Goal: Task Accomplishment & Management: Complete application form

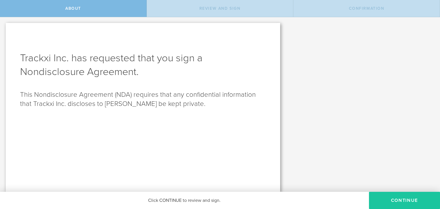
click at [385, 199] on button "Continue" at bounding box center [404, 200] width 71 height 17
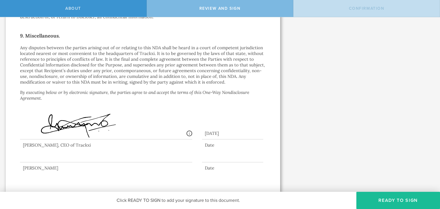
scroll to position [491, 0]
click at [210, 152] on div at bounding box center [143, 153] width 246 height 26
click at [80, 170] on div "[PERSON_NAME]" at bounding box center [106, 169] width 172 height 6
click at [380, 203] on button "Ready to Sign" at bounding box center [399, 200] width 84 height 17
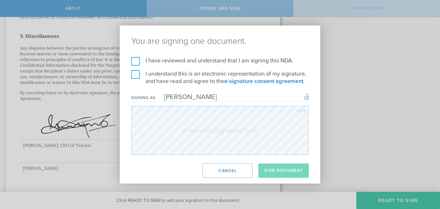
click at [157, 65] on form "I have reviewed and understand that I am signing this NDA. I understand this is…" at bounding box center [220, 106] width 178 height 98
click at [153, 59] on label "I have reviewed and understand that I am signing this NDA." at bounding box center [220, 60] width 178 height 7
click at [0, 0] on input "I have reviewed and understand that I am signing this NDA." at bounding box center [0, 0] width 0 height 0
click at [143, 80] on label "I understand this is an electronic representation of my signature, and have rea…" at bounding box center [220, 77] width 178 height 15
click at [0, 0] on input "I understand this is an electronic representation of my signature, and have rea…" at bounding box center [0, 0] width 0 height 0
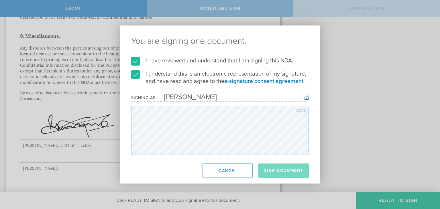
click at [195, 83] on form "I have reviewed and understand that I am signing this NDA. I understand this is…" at bounding box center [220, 106] width 178 height 98
click at [174, 101] on form "I have reviewed and understand that I am signing this NDA. I understand this is…" at bounding box center [220, 106] width 178 height 98
click at [247, 93] on form "I have reviewed and understand that I am signing this NDA. I understand this is…" at bounding box center [220, 106] width 178 height 98
click at [288, 177] on button "Sign Document" at bounding box center [284, 171] width 50 height 14
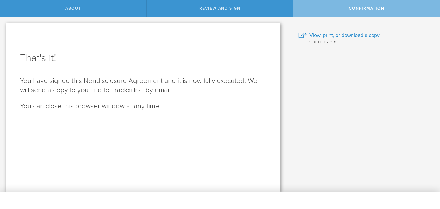
scroll to position [0, 0]
click at [337, 36] on span "View, print, or download a copy." at bounding box center [345, 35] width 71 height 7
